Goal: Task Accomplishment & Management: Complete application form

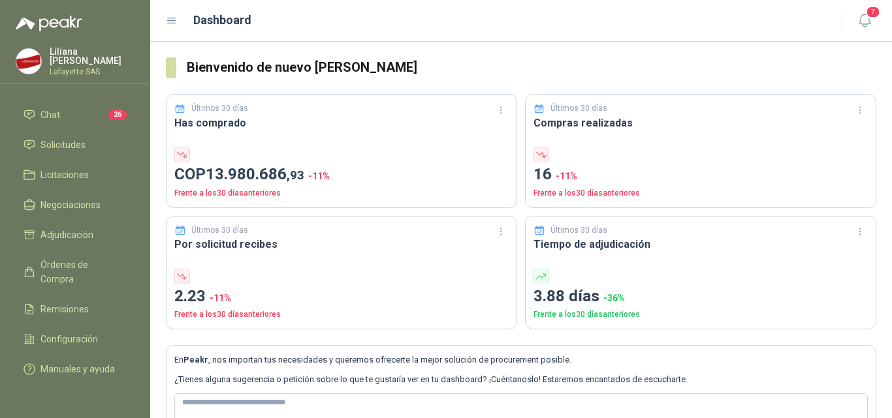
scroll to position [40, 0]
click at [50, 332] on span "Configuración" at bounding box center [68, 339] width 57 height 14
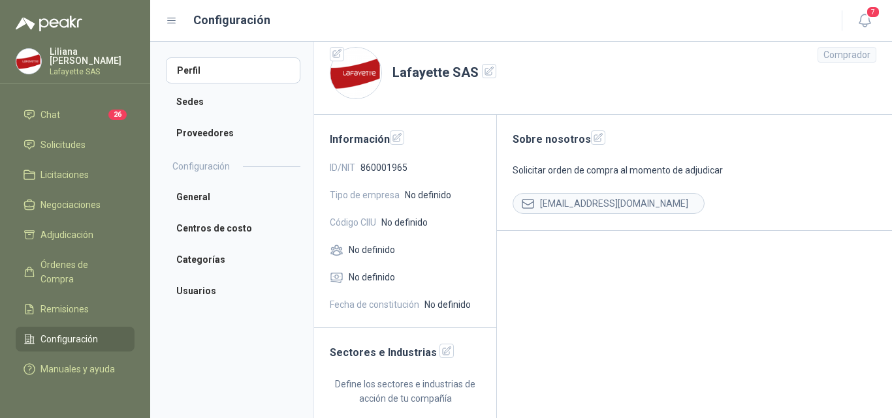
scroll to position [14, 0]
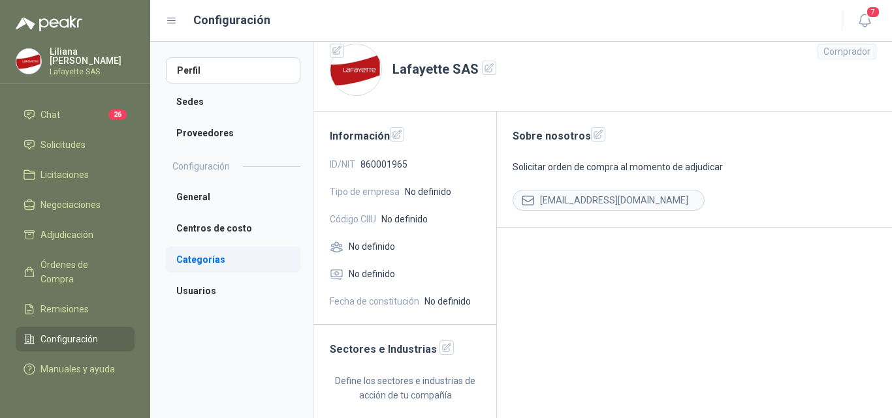
click at [207, 260] on li "Categorías" at bounding box center [233, 260] width 134 height 26
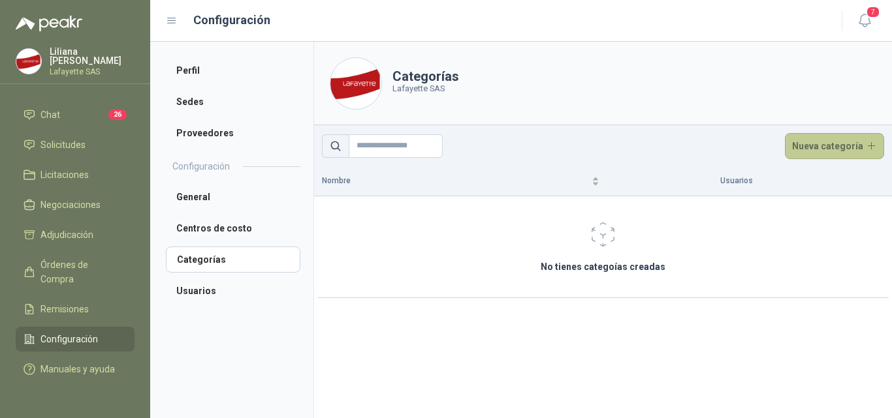
click at [854, 145] on button "Nueva categoría" at bounding box center [835, 146] width 100 height 26
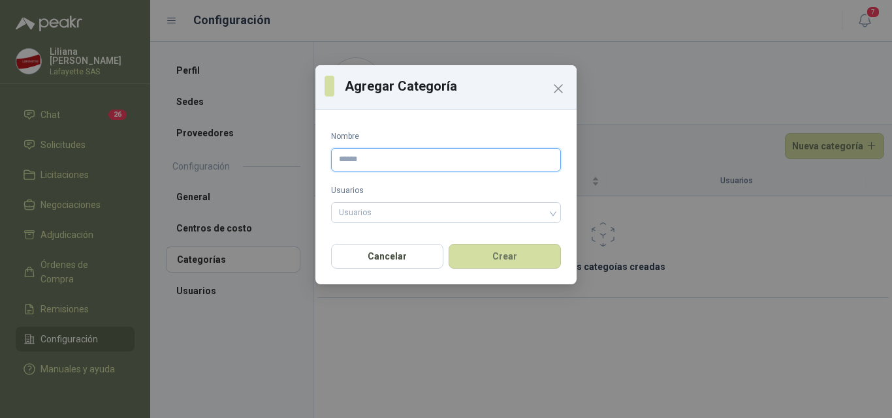
click at [416, 158] on input "Nombre" at bounding box center [446, 159] width 230 height 23
click at [298, 287] on div "Agregar Categoría Nombre Usuarios Usuarios Cancelar Crear" at bounding box center [446, 209] width 892 height 418
click at [475, 166] on input "Nombre" at bounding box center [446, 159] width 230 height 23
paste input "**********"
click at [381, 211] on div at bounding box center [439, 212] width 211 height 9
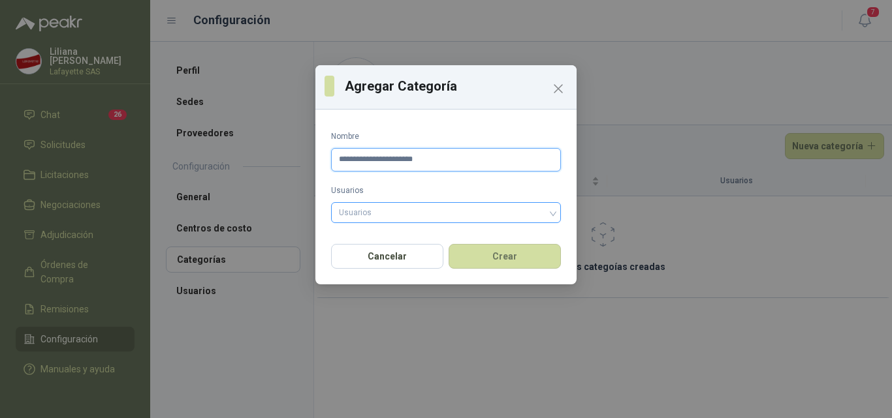
type input "**********"
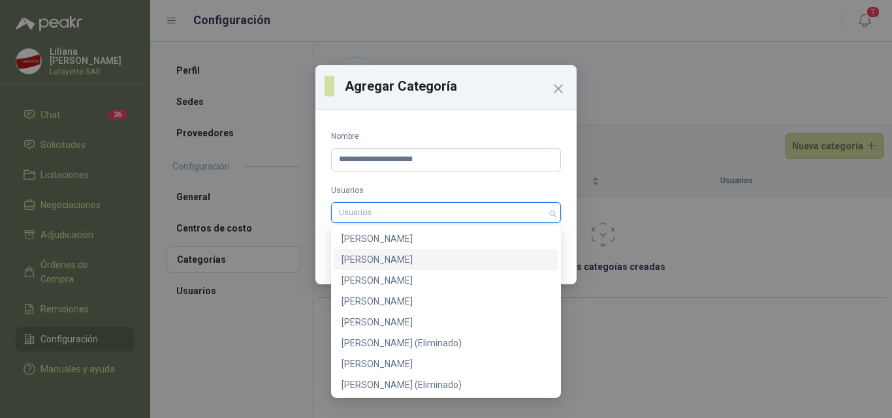
click at [384, 258] on div "[PERSON_NAME]" at bounding box center [445, 260] width 209 height 14
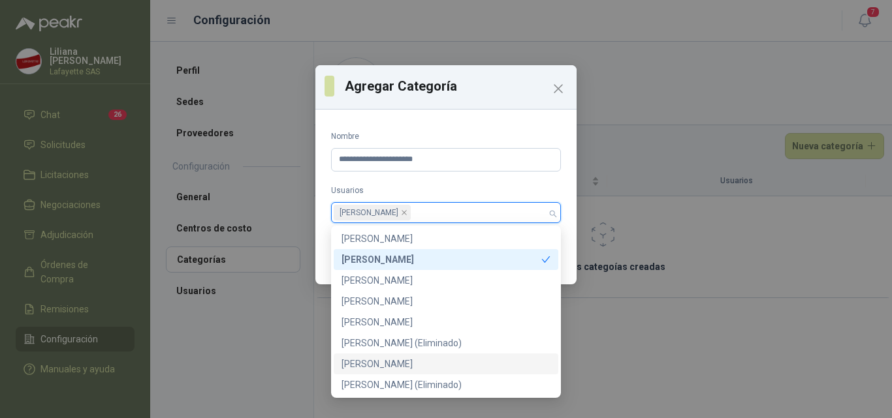
click at [422, 366] on div "[PERSON_NAME]" at bounding box center [445, 364] width 209 height 14
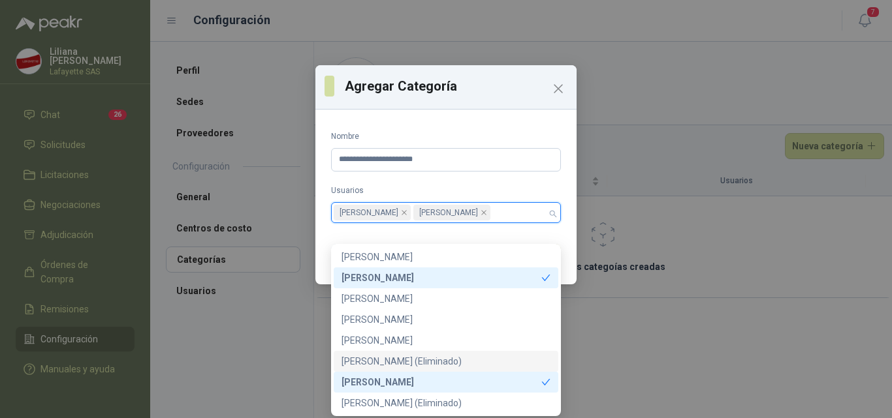
click at [642, 335] on div "**********" at bounding box center [446, 209] width 892 height 418
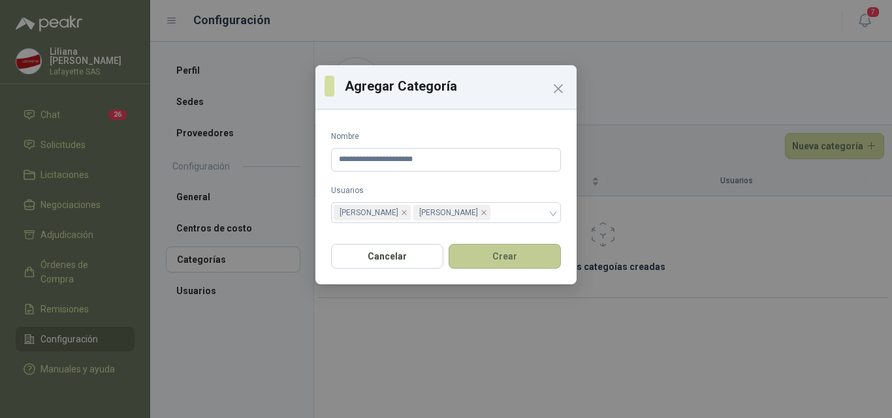
click at [506, 268] on button "Crear" at bounding box center [504, 256] width 112 height 25
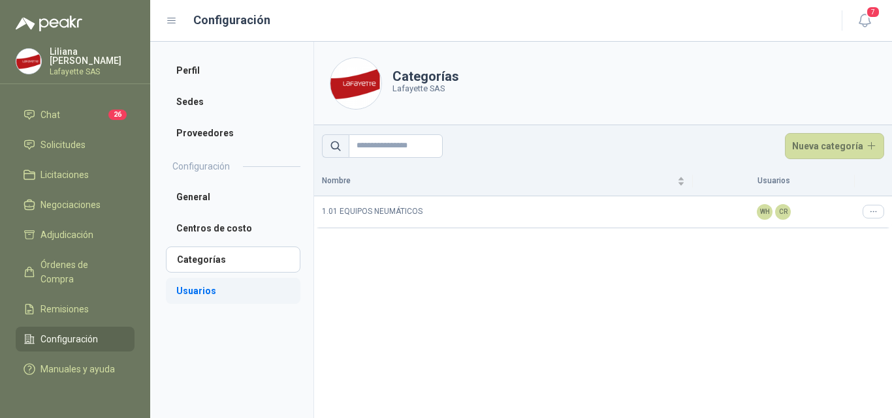
click at [207, 289] on li "Usuarios" at bounding box center [233, 291] width 134 height 26
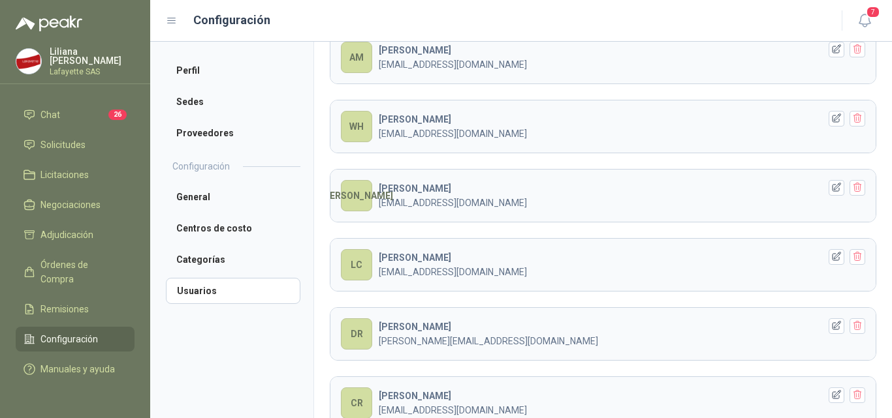
scroll to position [206, 0]
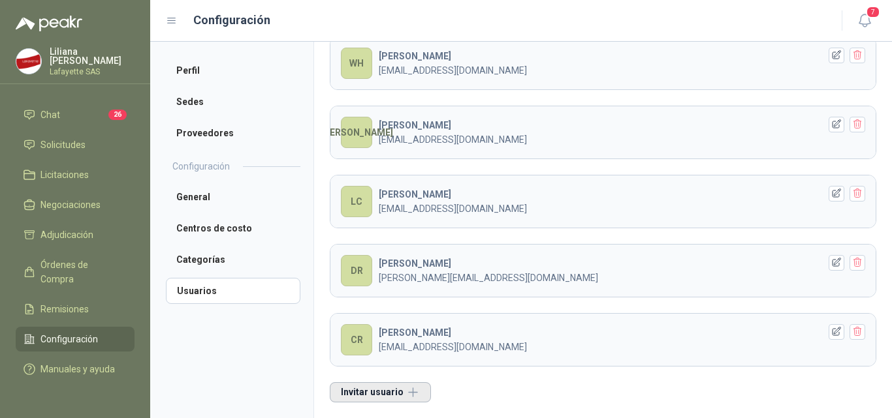
click at [386, 387] on button "Invitar usuario" at bounding box center [380, 392] width 101 height 20
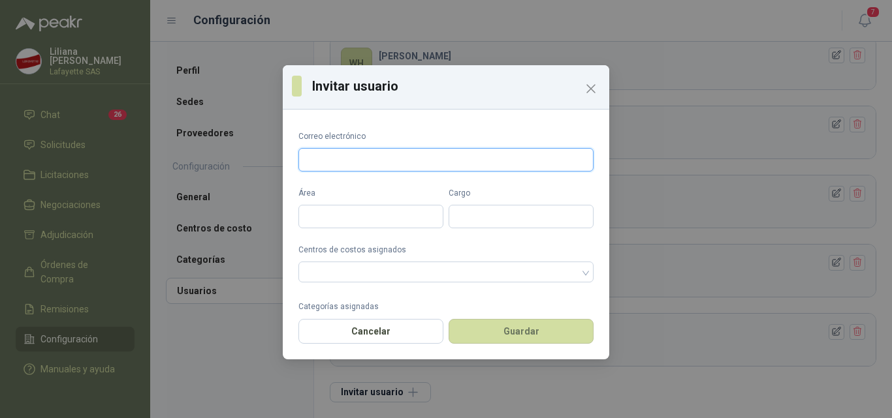
click at [373, 164] on input "Correo electrónico" at bounding box center [445, 159] width 295 height 23
type input "**********"
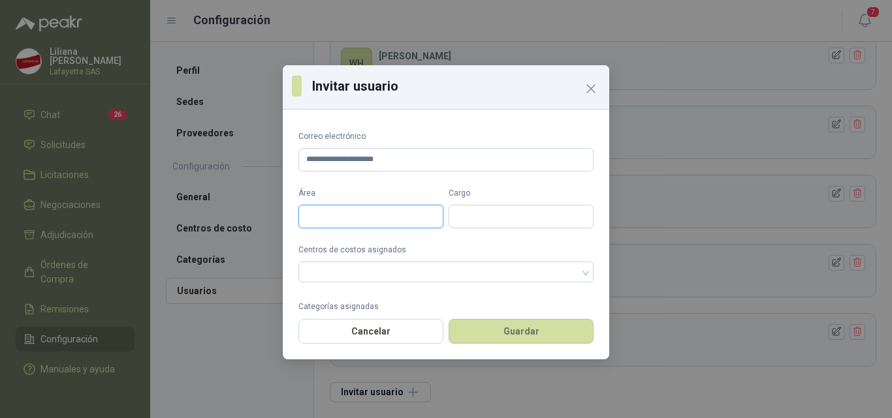
click at [354, 222] on input "Área" at bounding box center [370, 216] width 145 height 23
type input "*******"
click at [479, 217] on input "Cargo" at bounding box center [520, 216] width 145 height 23
click at [471, 272] on div at bounding box center [439, 272] width 276 height 9
type input "**********"
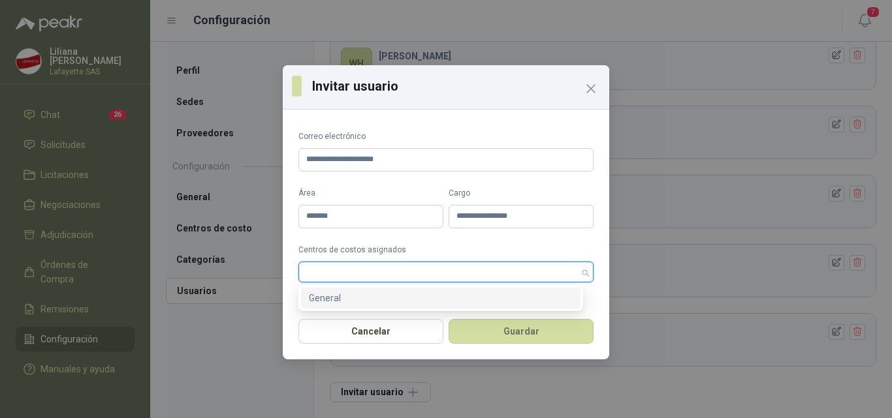
click at [431, 294] on div "General" at bounding box center [441, 298] width 264 height 14
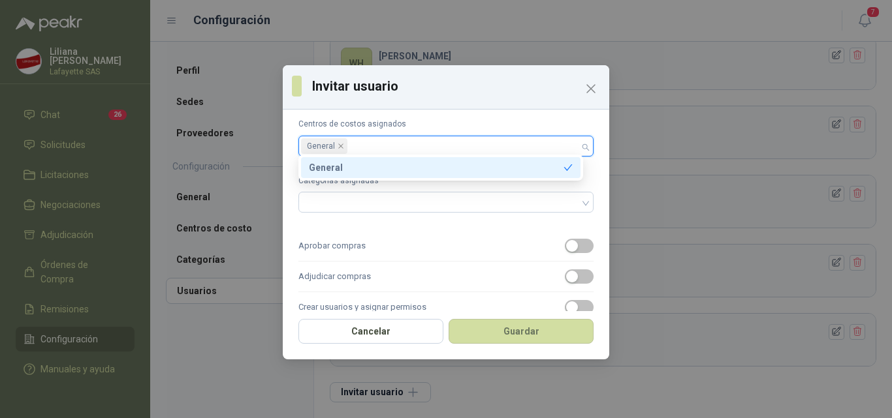
scroll to position [131, 0]
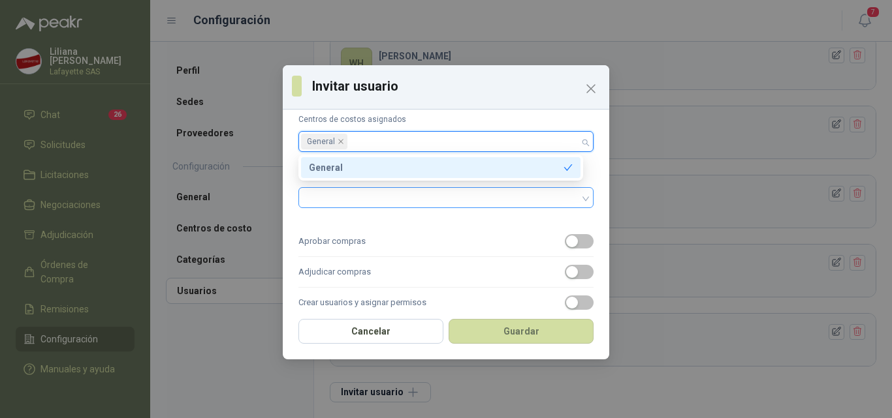
click at [428, 202] on div at bounding box center [439, 197] width 276 height 9
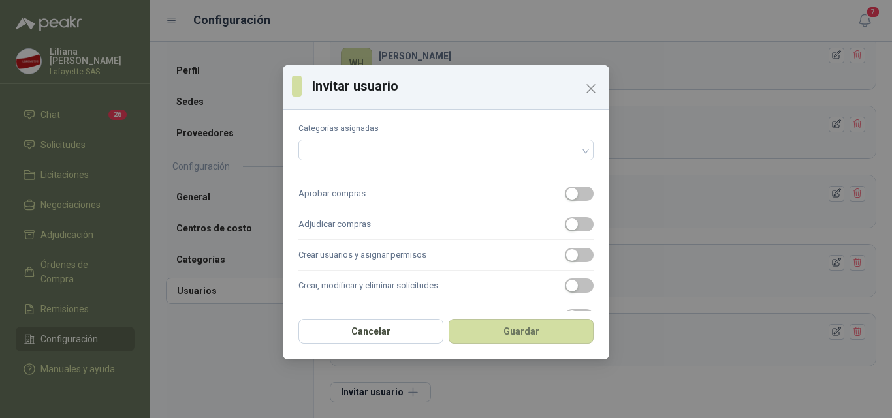
scroll to position [190, 0]
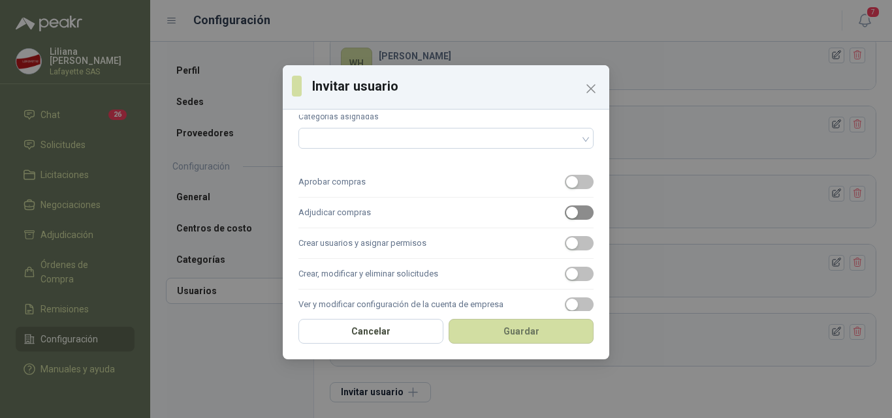
click at [578, 210] on span "button" at bounding box center [579, 213] width 29 height 14
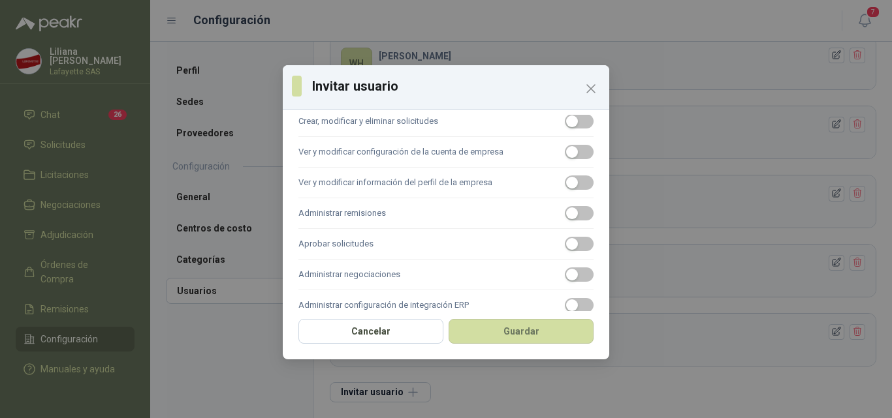
scroll to position [360, 0]
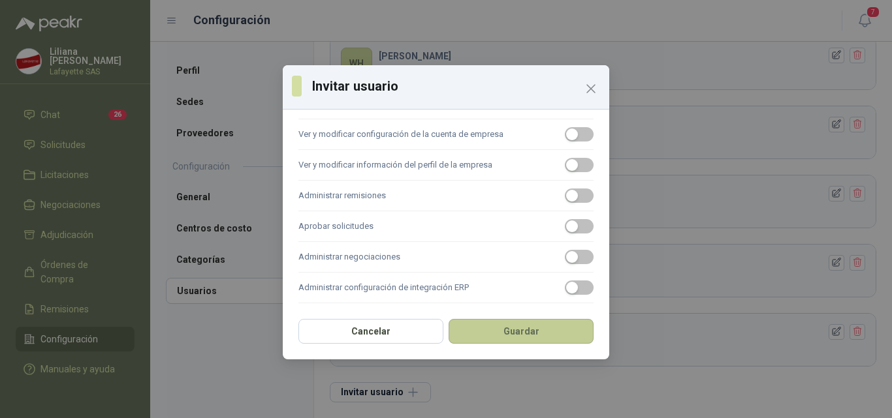
click at [518, 334] on button "Guardar" at bounding box center [520, 331] width 145 height 25
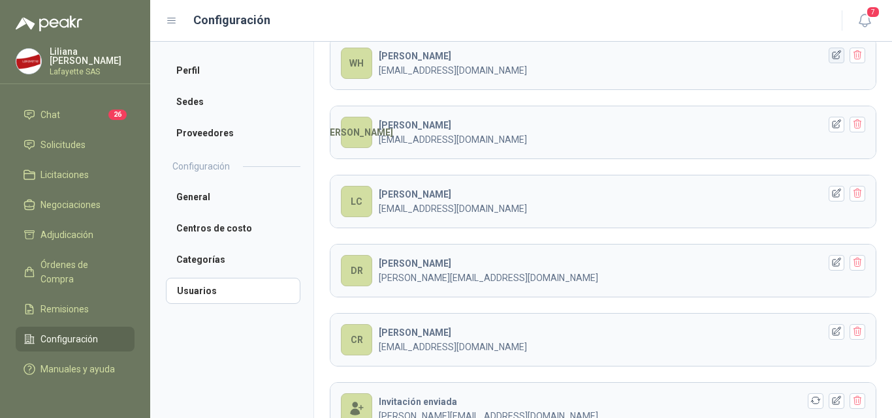
click at [831, 52] on icon "button" at bounding box center [836, 55] width 11 height 11
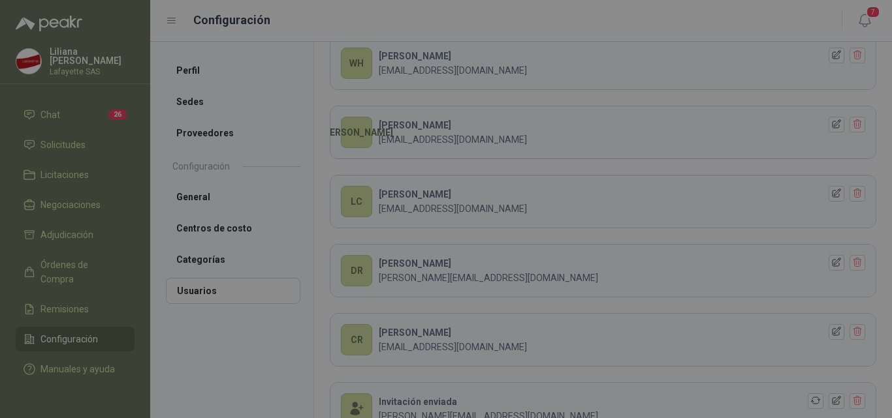
type input "**********"
type input "*******"
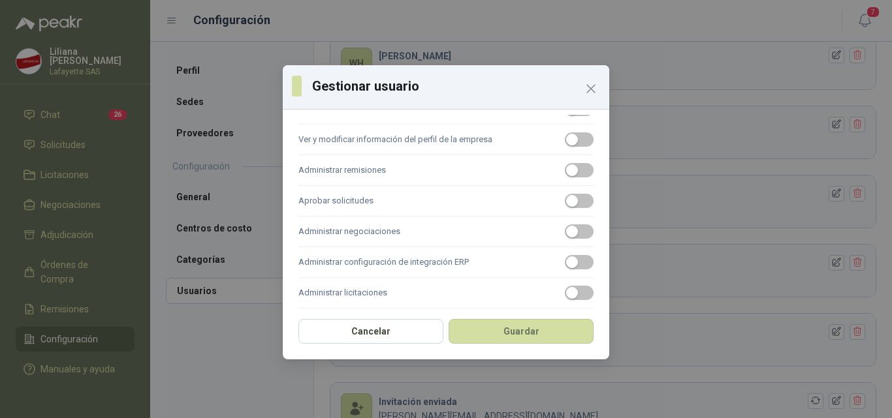
scroll to position [394, 0]
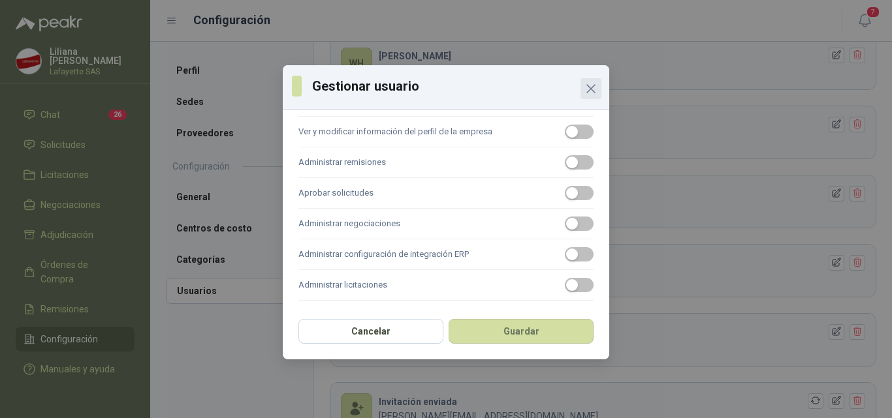
click at [589, 90] on icon "Close" at bounding box center [591, 89] width 8 height 8
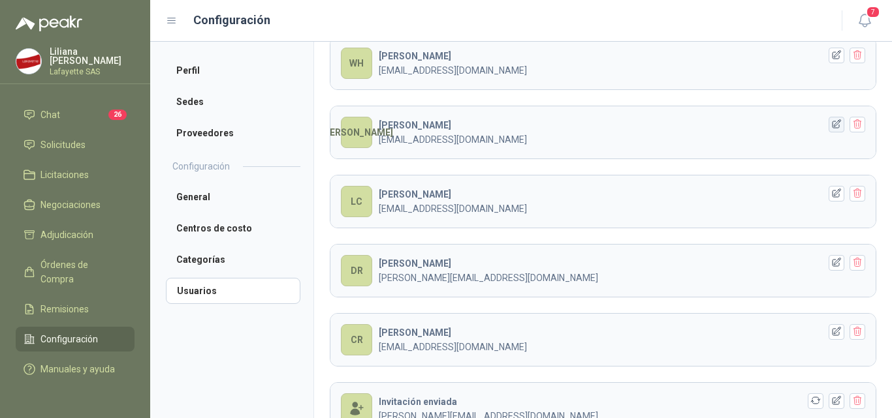
click at [832, 127] on icon "button" at bounding box center [836, 124] width 8 height 8
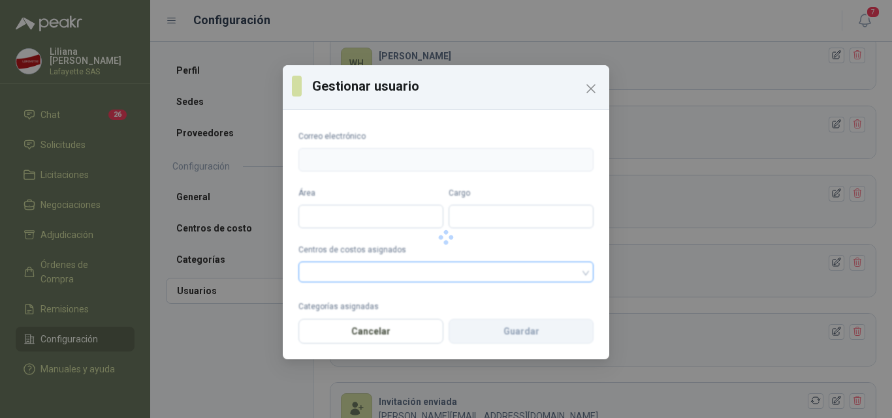
type input "**********"
type input "*******"
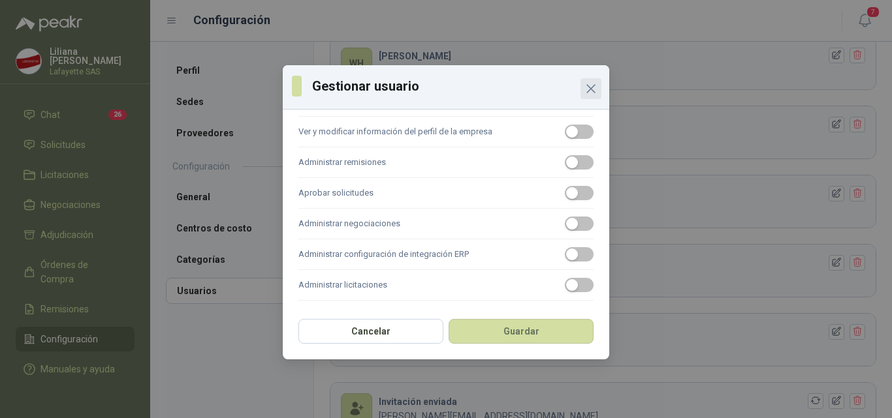
click at [588, 85] on icon "Close" at bounding box center [591, 89] width 16 height 16
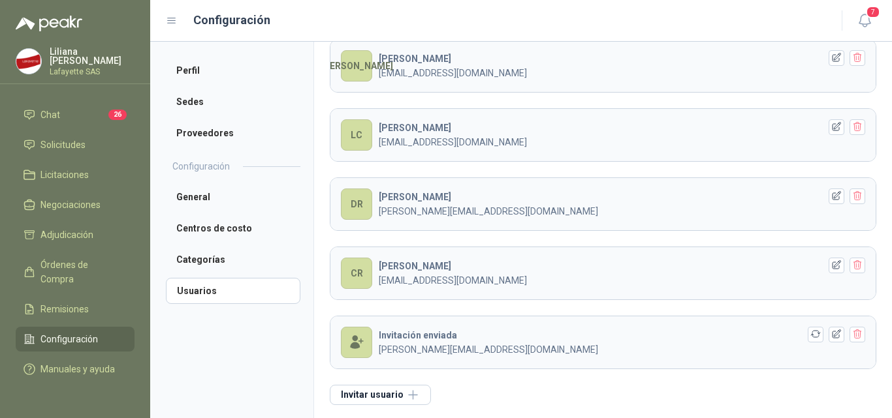
scroll to position [275, 0]
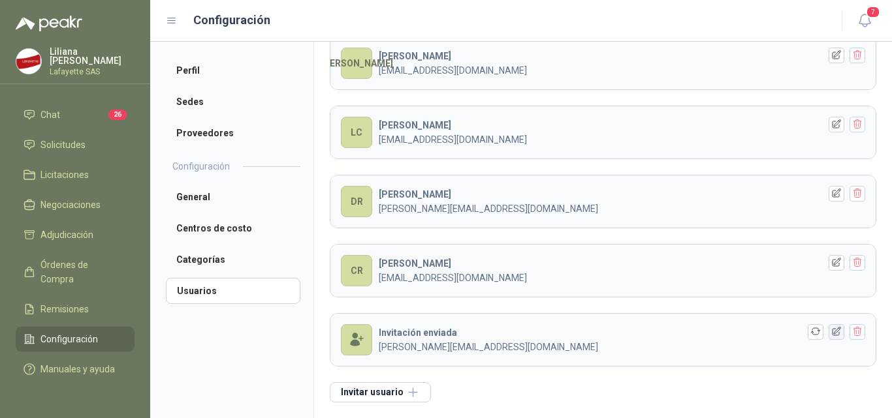
click at [831, 335] on icon "button" at bounding box center [836, 331] width 11 height 11
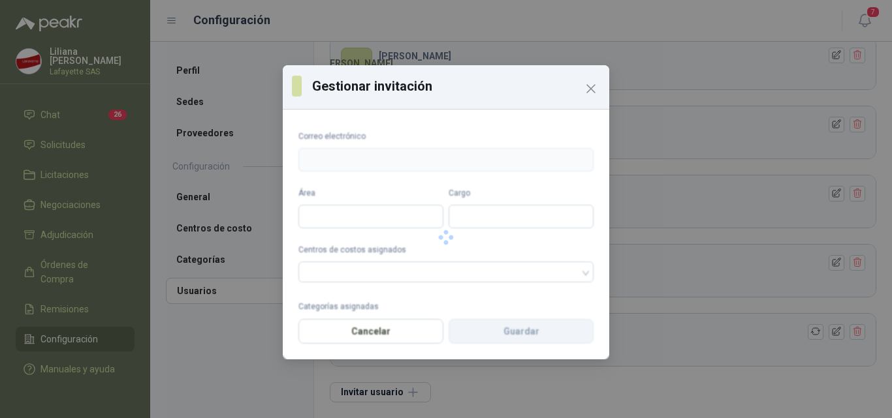
type input "**********"
type input "*******"
type input "**********"
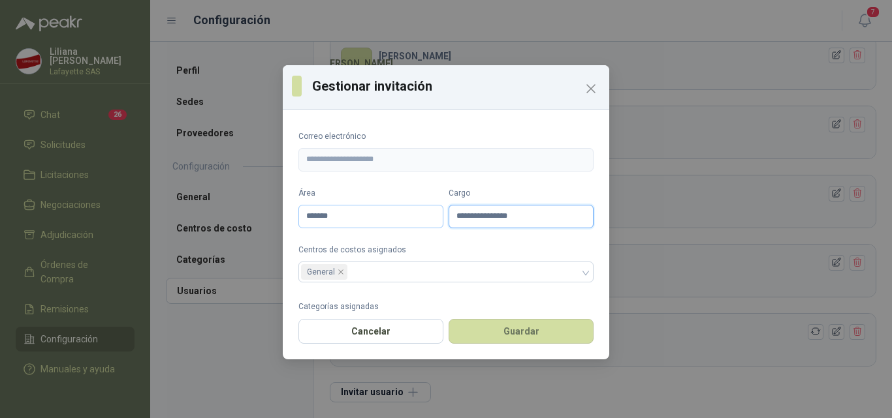
drag, startPoint x: 542, startPoint y: 218, endPoint x: 352, endPoint y: 222, distance: 189.3
click at [352, 222] on div "**********" at bounding box center [445, 207] width 295 height 41
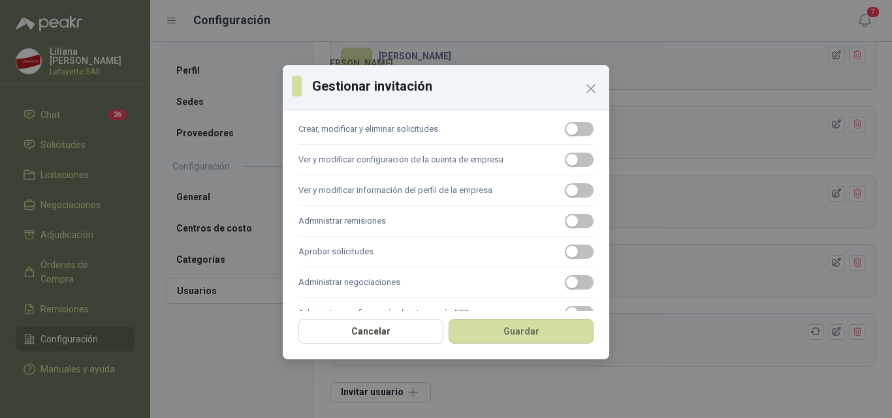
scroll to position [307, 0]
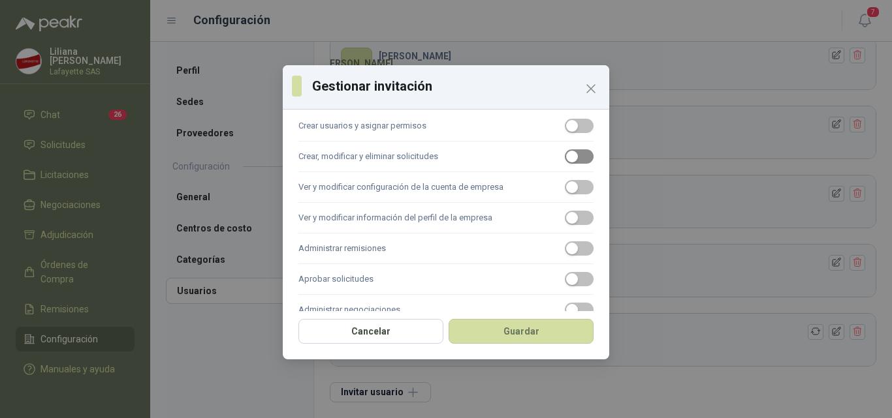
click at [580, 151] on span "button" at bounding box center [579, 156] width 29 height 14
click at [528, 335] on button "Guardar" at bounding box center [520, 331] width 145 height 25
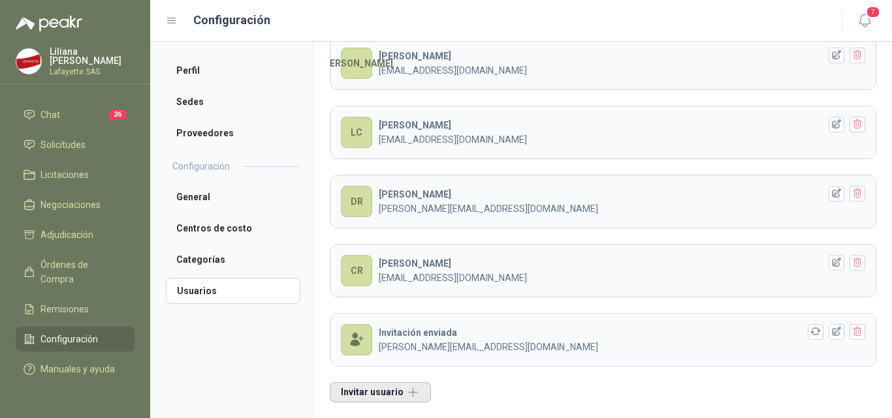
click at [362, 394] on button "Invitar usuario" at bounding box center [380, 392] width 101 height 20
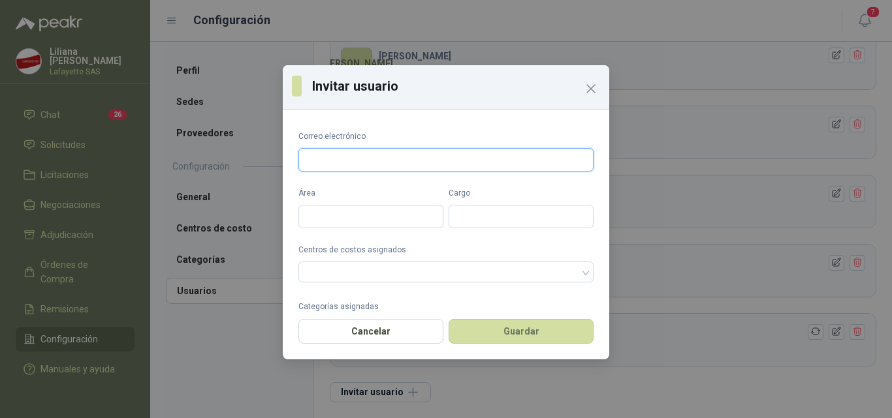
click at [330, 164] on input "Correo electrónico" at bounding box center [445, 159] width 295 height 23
type input "**********"
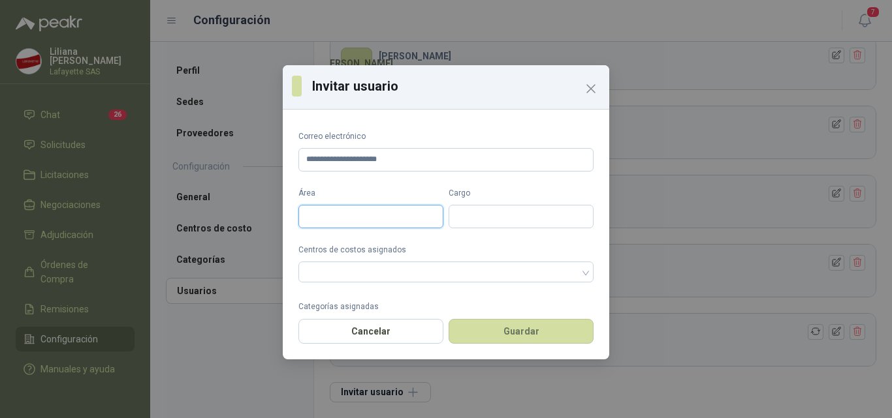
click at [394, 215] on input "Área" at bounding box center [370, 216] width 145 height 23
type input "*******"
click at [473, 225] on input "Cargo" at bounding box center [520, 216] width 145 height 23
click at [368, 268] on div at bounding box center [439, 272] width 276 height 9
type input "********"
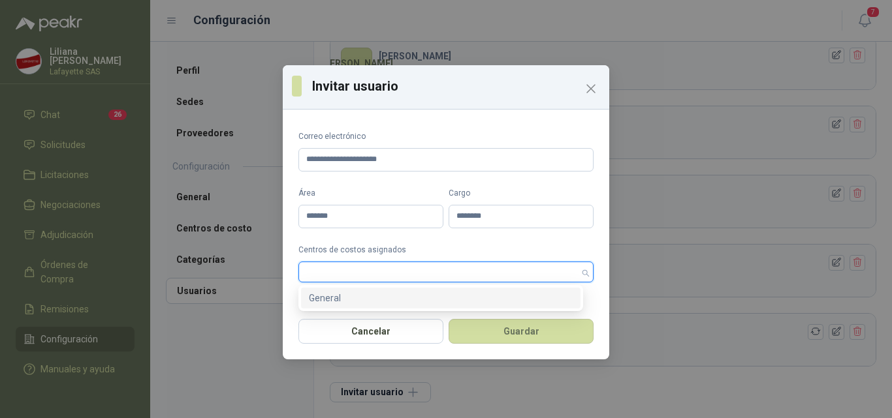
click at [355, 291] on div "General" at bounding box center [441, 298] width 264 height 14
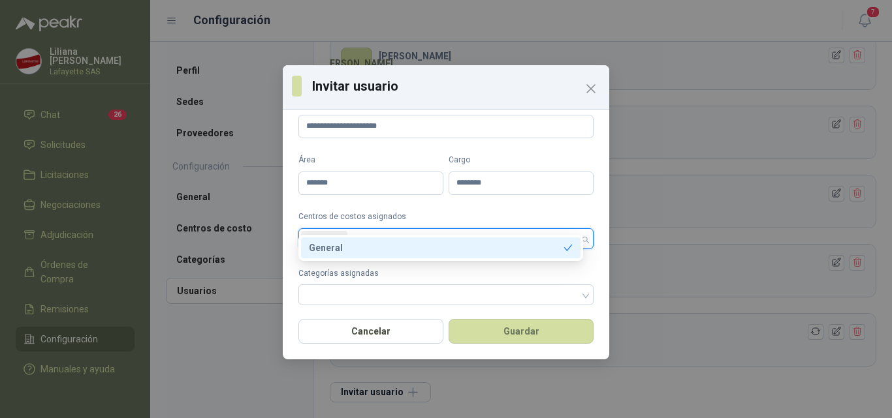
scroll to position [65, 0]
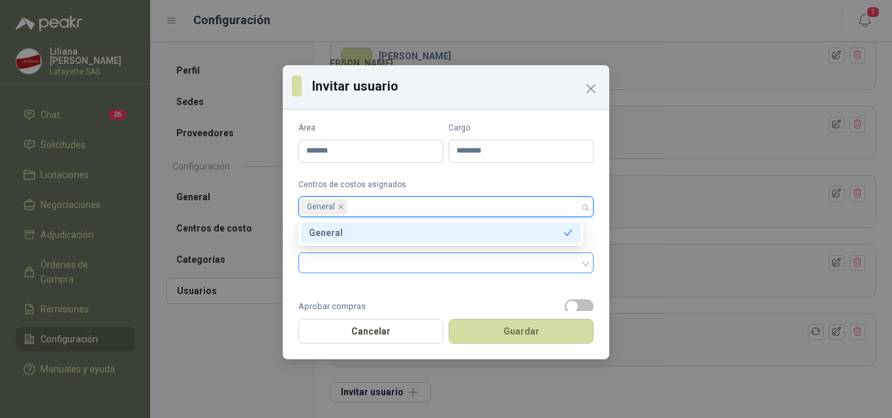
click at [431, 261] on div at bounding box center [439, 262] width 276 height 9
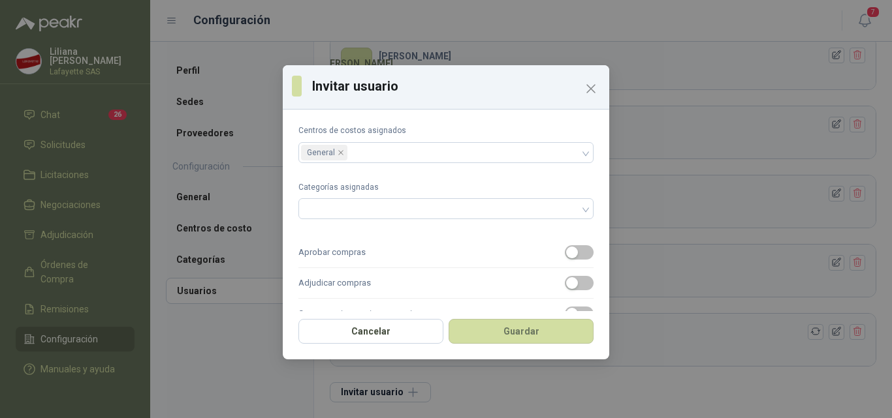
scroll to position [133, 0]
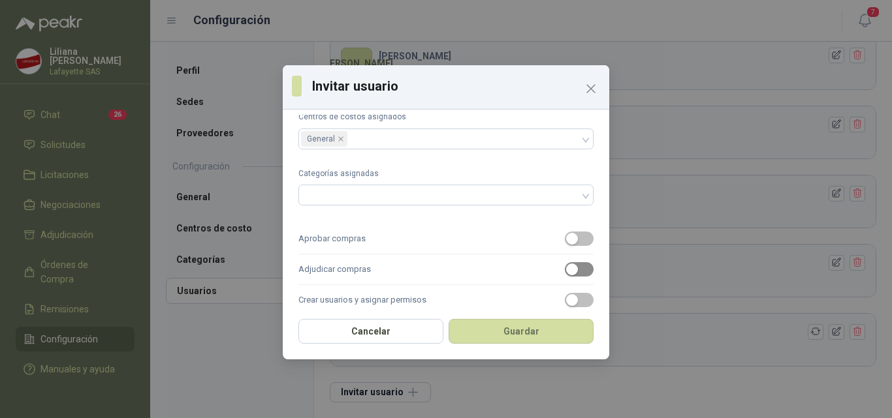
click at [582, 271] on span "button" at bounding box center [579, 269] width 29 height 14
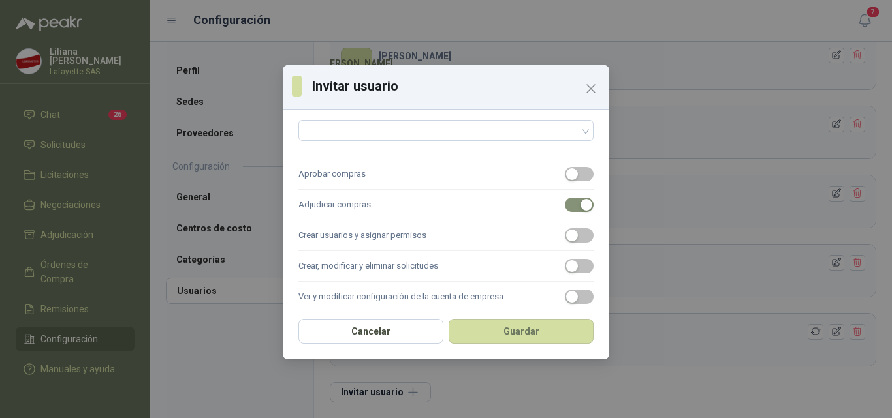
scroll to position [243, 0]
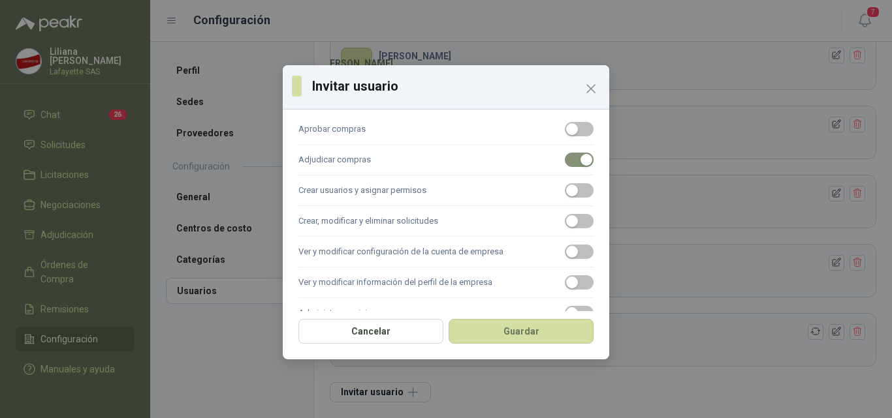
click at [583, 215] on div "**********" at bounding box center [446, 213] width 326 height 196
click at [579, 219] on span "button" at bounding box center [579, 221] width 29 height 14
click at [531, 332] on button "Guardar" at bounding box center [520, 331] width 145 height 25
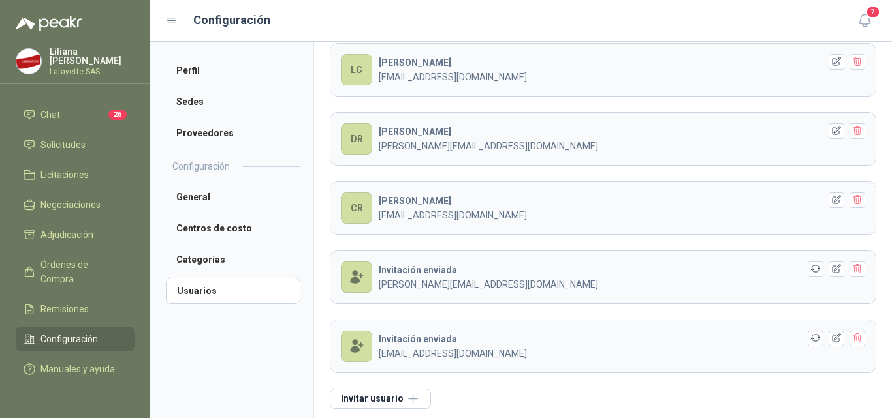
scroll to position [345, 0]
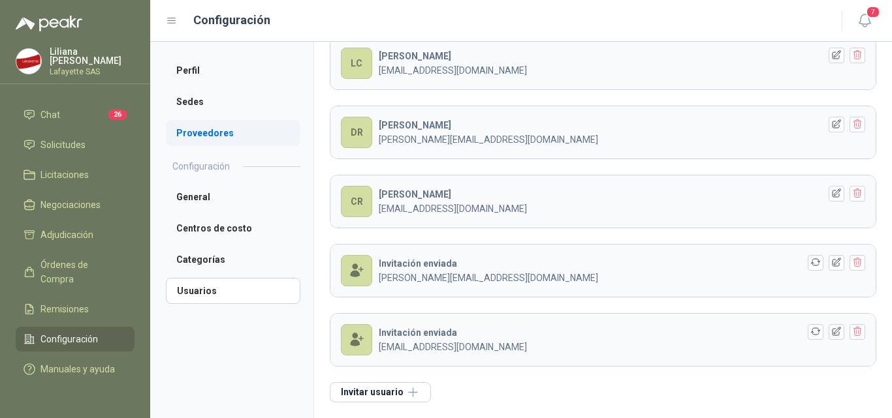
click at [189, 132] on li "Proveedores" at bounding box center [233, 133] width 134 height 26
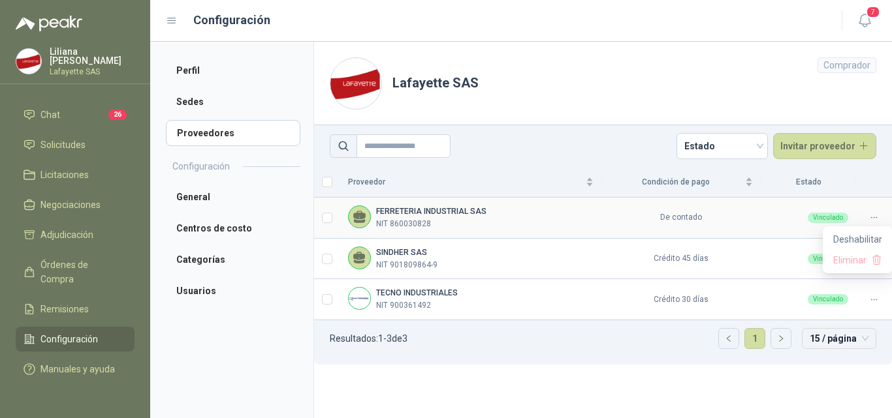
click at [870, 215] on icon at bounding box center [874, 218] width 10 height 10
click at [188, 259] on li "Categorías" at bounding box center [233, 260] width 134 height 26
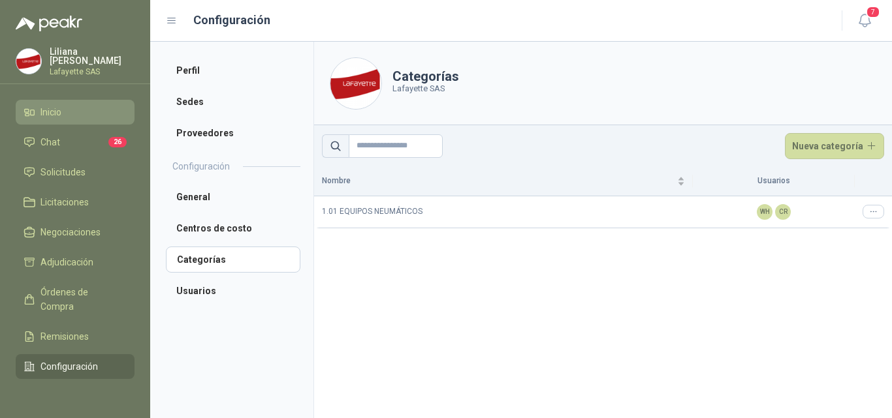
click at [50, 108] on span "Inicio" at bounding box center [50, 112] width 21 height 14
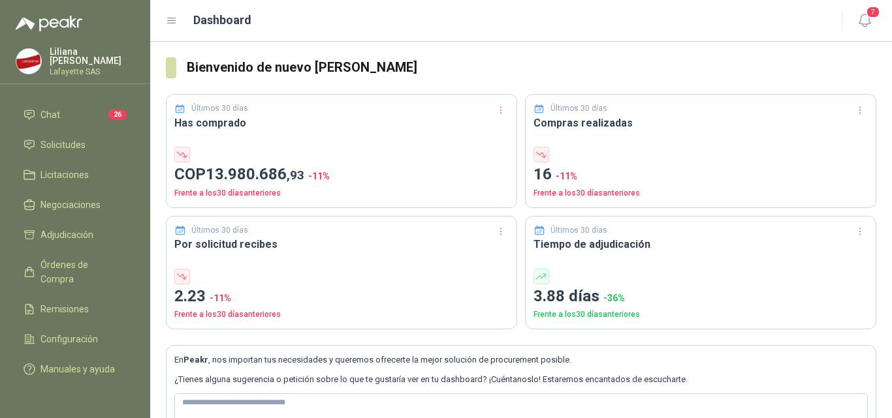
scroll to position [42, 0]
click at [69, 332] on span "Configuración" at bounding box center [68, 339] width 57 height 14
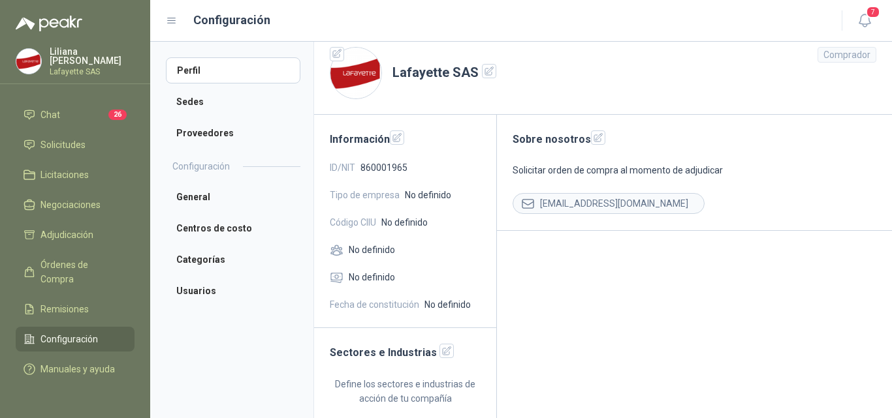
scroll to position [14, 0]
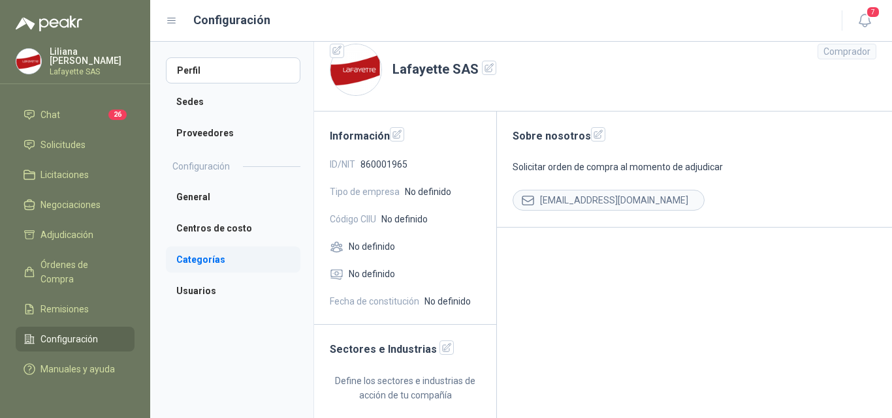
click at [199, 259] on li "Categorías" at bounding box center [233, 260] width 134 height 26
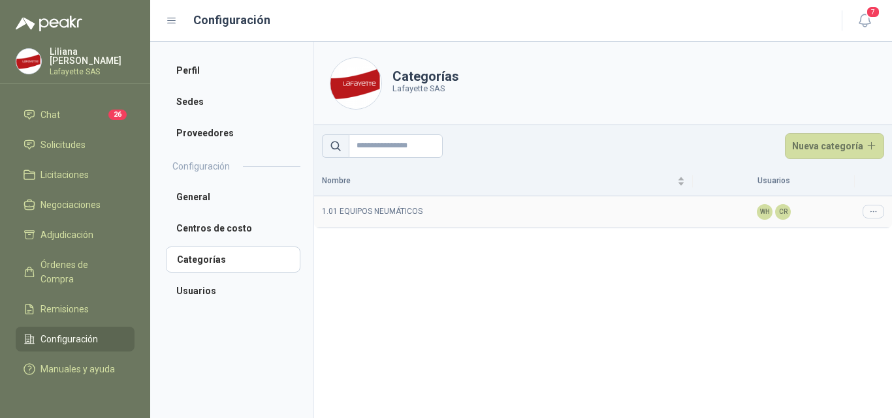
click at [873, 210] on icon at bounding box center [873, 212] width 10 height 10
click at [862, 233] on span "Editar" at bounding box center [856, 234] width 33 height 14
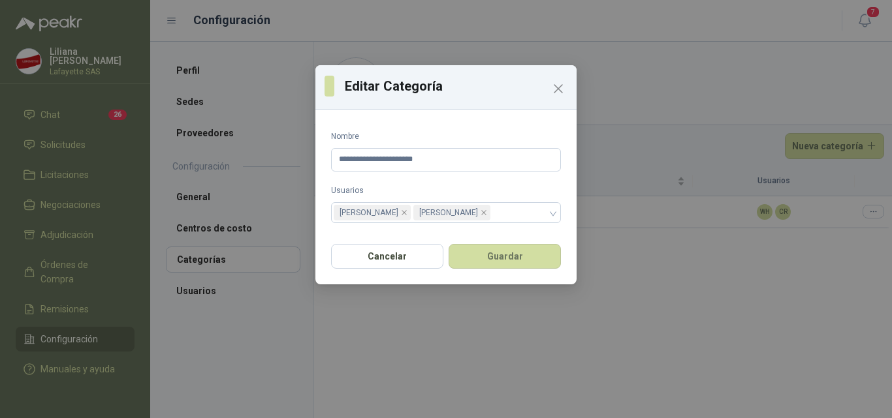
click at [659, 250] on div "**********" at bounding box center [446, 209] width 892 height 418
click at [553, 90] on icon "Close" at bounding box center [558, 89] width 16 height 16
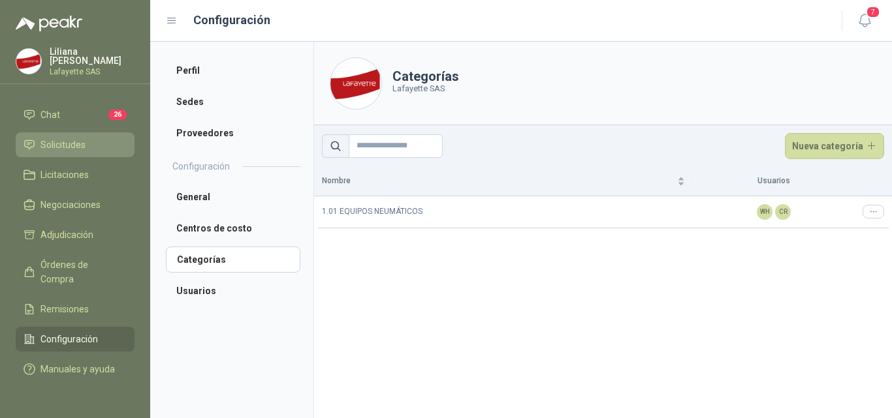
click at [50, 138] on span "Solicitudes" at bounding box center [62, 145] width 45 height 14
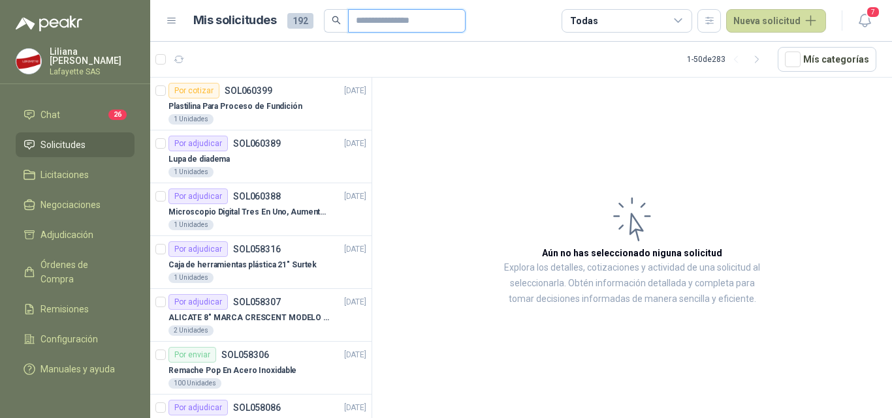
click at [370, 22] on input "text" at bounding box center [401, 21] width 91 height 22
click at [781, 22] on button "Nueva solicitud" at bounding box center [776, 20] width 100 height 23
click at [774, 57] on link "Solicitud" at bounding box center [791, 52] width 111 height 23
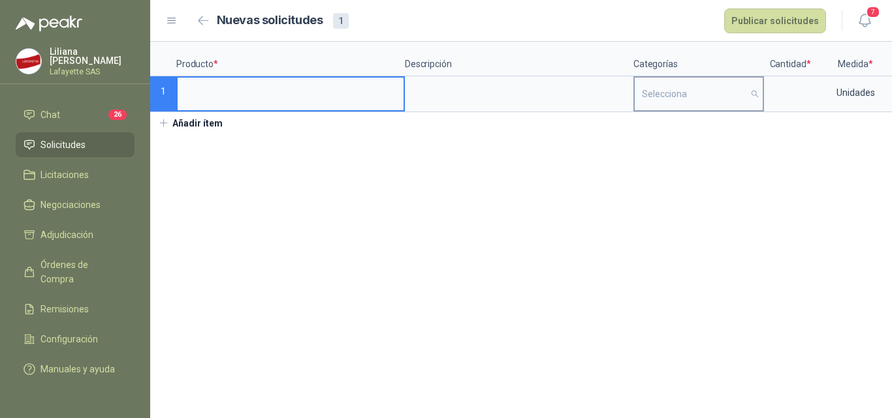
click at [745, 95] on div at bounding box center [691, 94] width 110 height 10
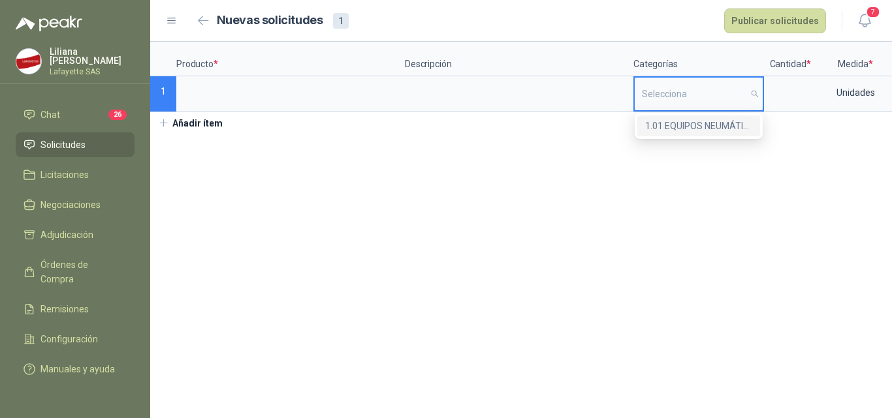
click at [745, 95] on div at bounding box center [691, 94] width 110 height 10
click at [672, 85] on div "Selecciona" at bounding box center [698, 94] width 128 height 33
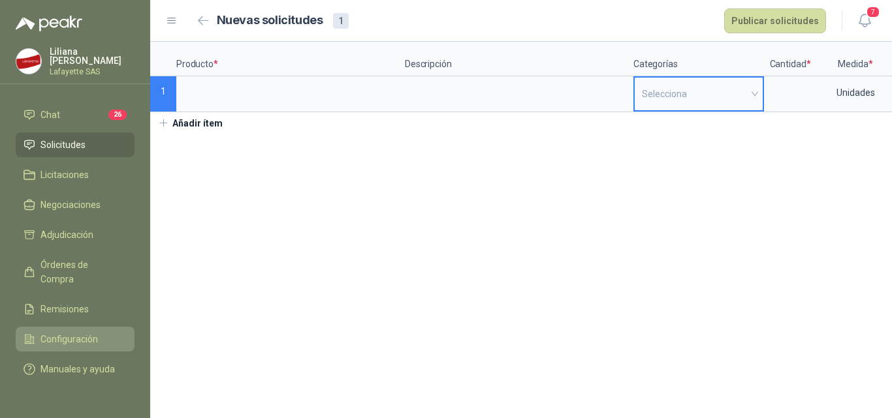
click at [70, 327] on link "Configuración" at bounding box center [75, 339] width 119 height 25
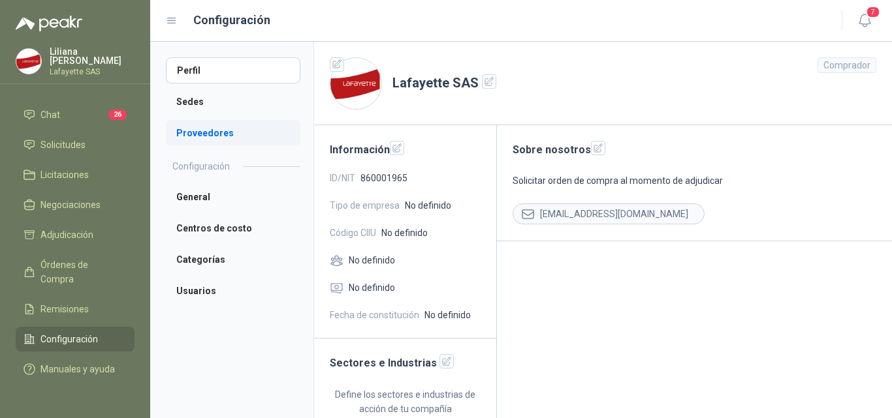
click at [189, 134] on li "Proveedores" at bounding box center [233, 133] width 134 height 26
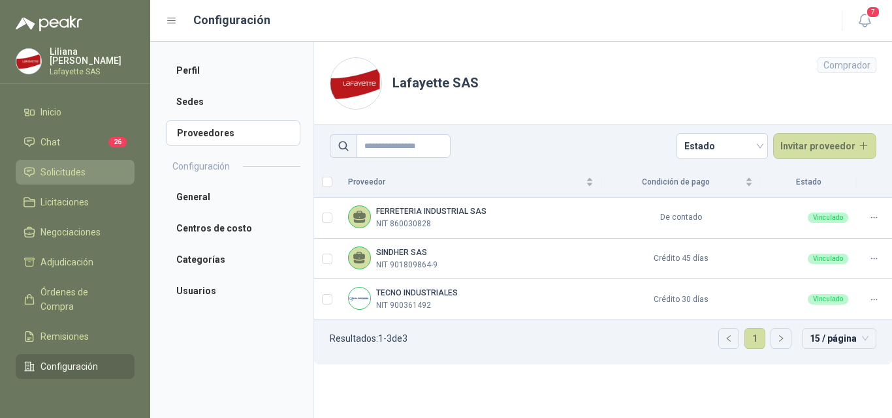
click at [50, 167] on span "Solicitudes" at bounding box center [62, 172] width 45 height 14
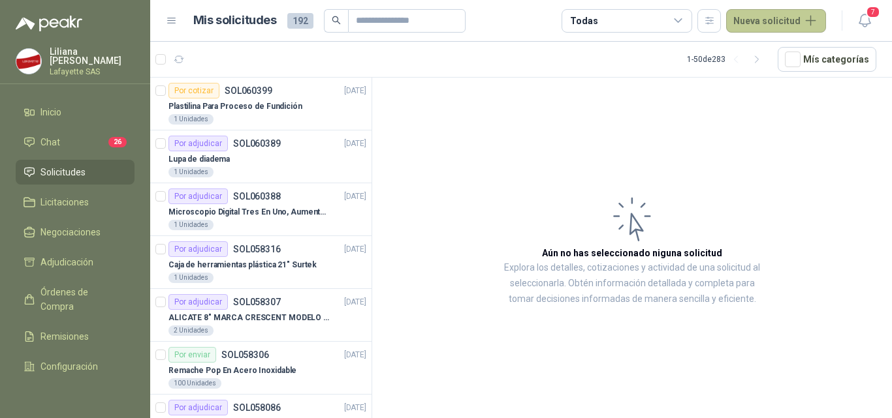
click at [796, 15] on button "Nueva solicitud" at bounding box center [776, 20] width 100 height 23
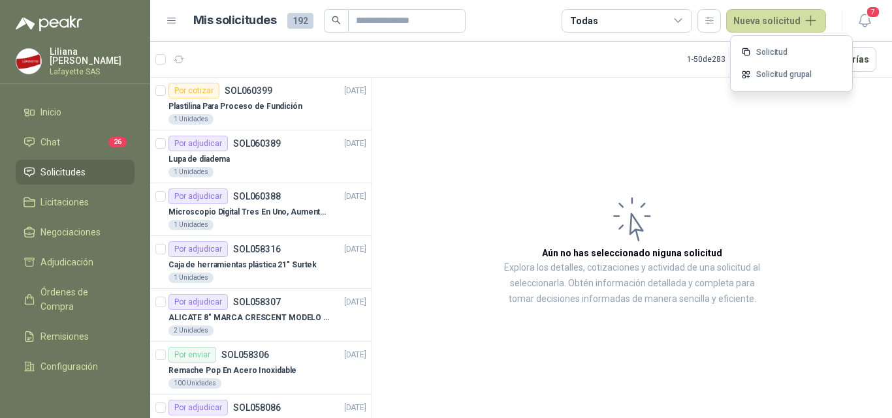
drag, startPoint x: 770, startPoint y: 50, endPoint x: 767, endPoint y: 44, distance: 7.0
click at [769, 50] on link "Solicitud" at bounding box center [791, 52] width 111 height 23
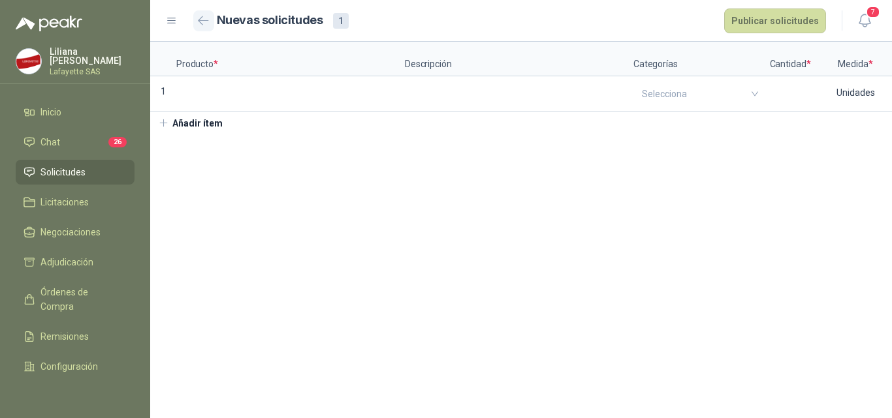
click at [195, 20] on button "button" at bounding box center [203, 20] width 21 height 21
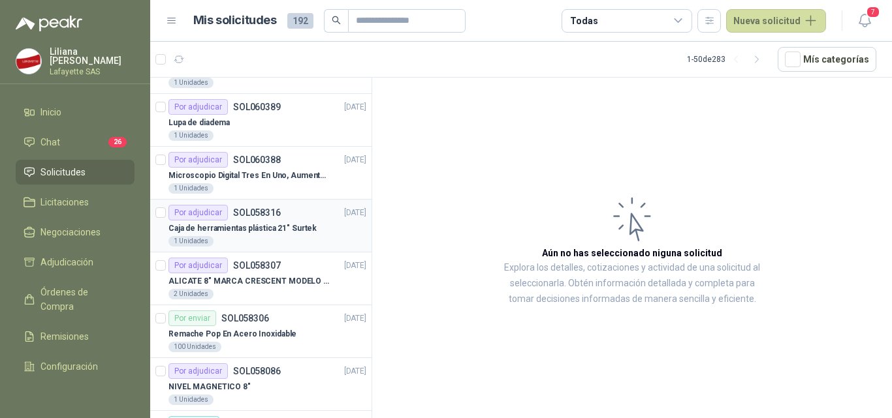
scroll to position [65, 0]
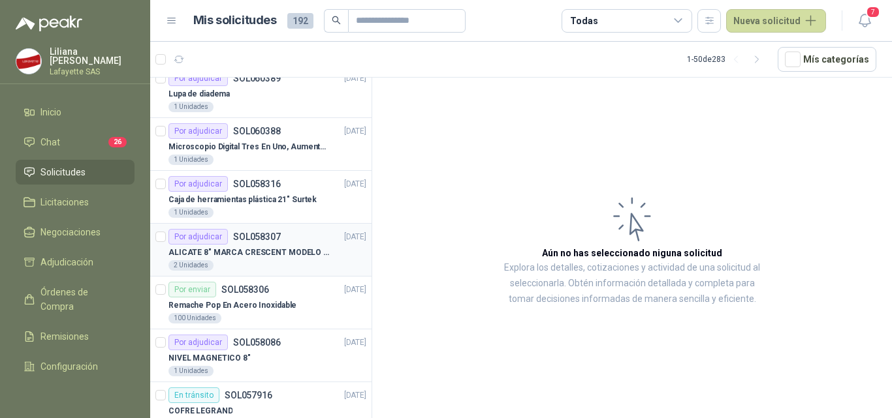
click at [195, 238] on div "Por adjudicar" at bounding box center [197, 237] width 59 height 16
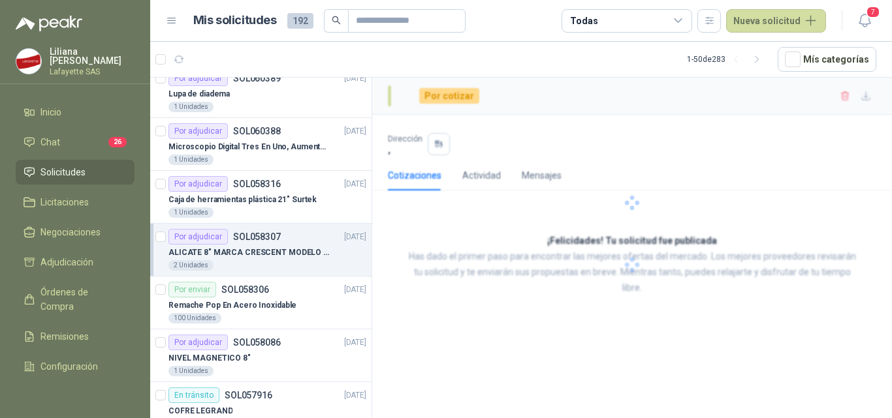
click at [240, 236] on p "SOL058307" at bounding box center [257, 236] width 48 height 9
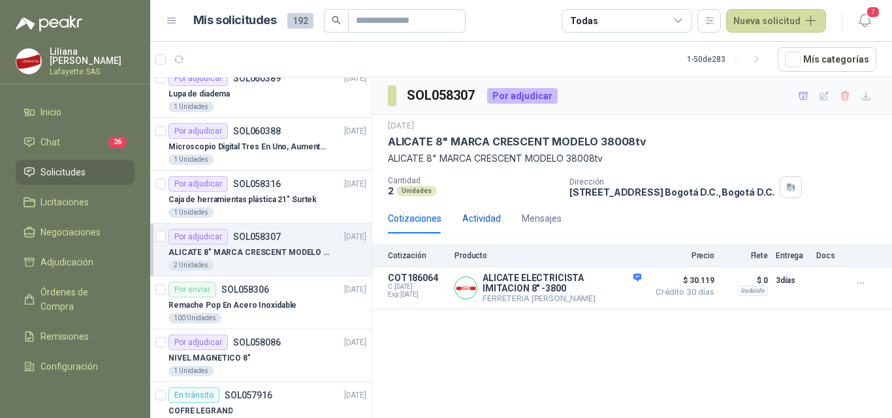
click at [485, 221] on div "Actividad" at bounding box center [481, 218] width 39 height 14
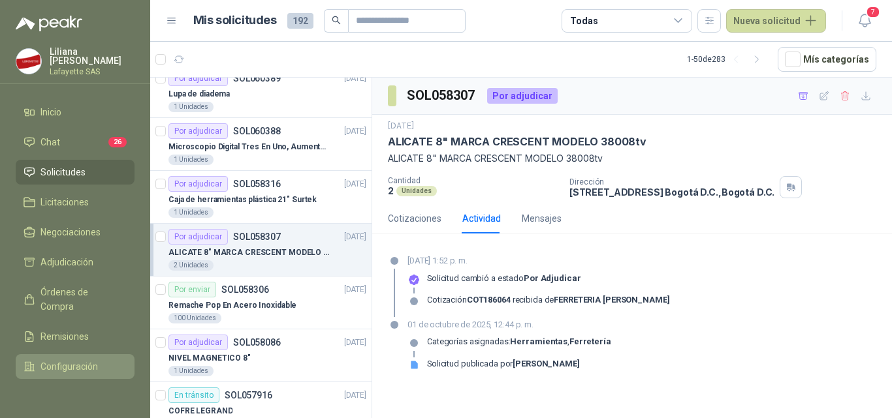
click at [56, 364] on span "Configuración" at bounding box center [68, 367] width 57 height 14
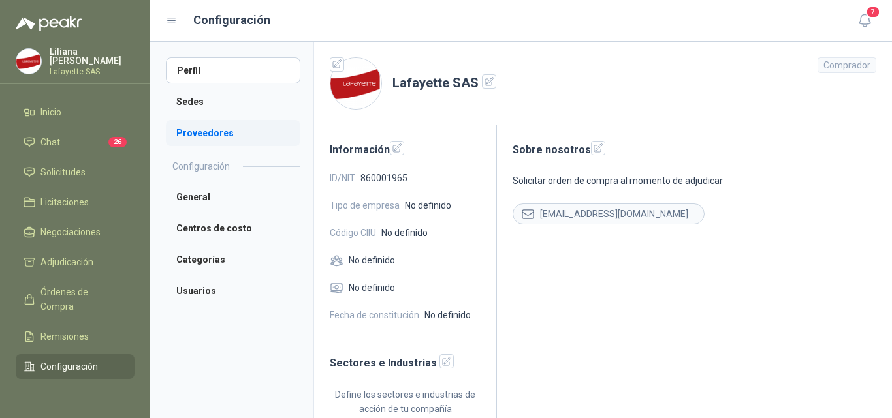
click at [202, 133] on li "Proveedores" at bounding box center [233, 133] width 134 height 26
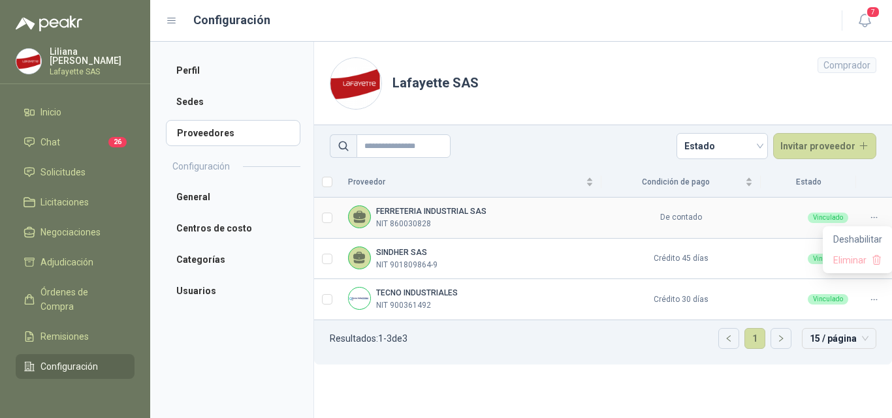
click at [876, 215] on icon at bounding box center [874, 218] width 10 height 10
click at [459, 215] on b "FERRETERIA INDUSTRIAL SAS" at bounding box center [431, 211] width 110 height 9
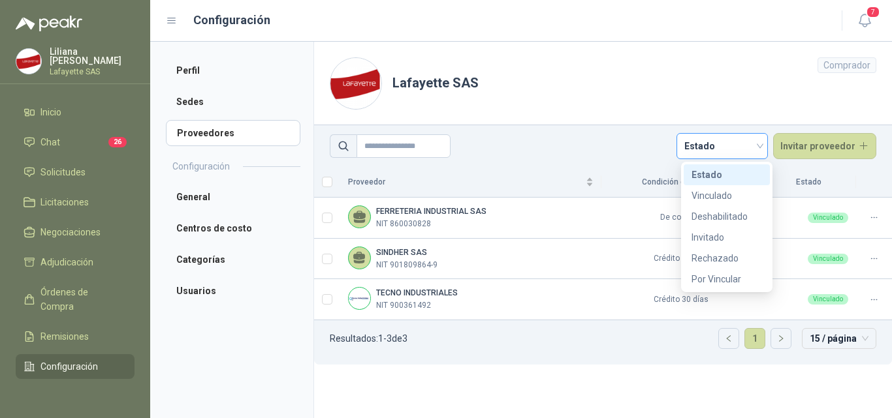
click at [766, 144] on div "Estado" at bounding box center [721, 146] width 91 height 26
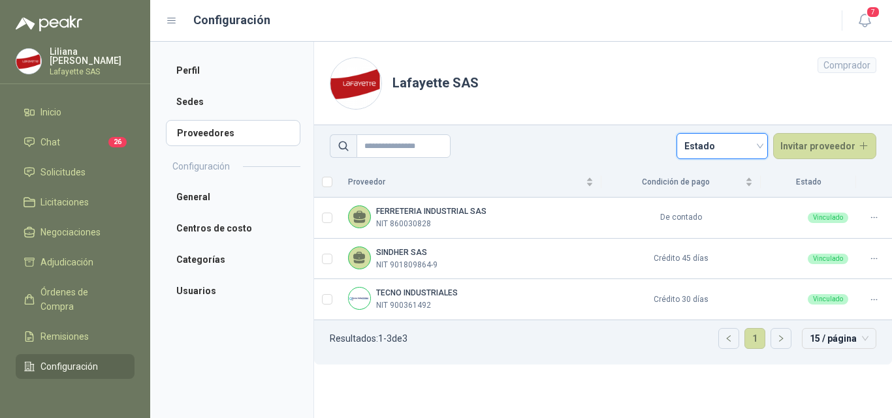
click at [760, 144] on span "Estado" at bounding box center [722, 146] width 76 height 20
